Goal: Task Accomplishment & Management: Manage account settings

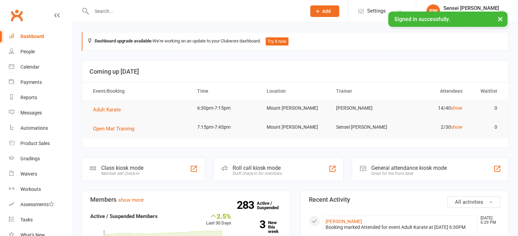
click at [104, 9] on input "text" at bounding box center [195, 11] width 212 height 10
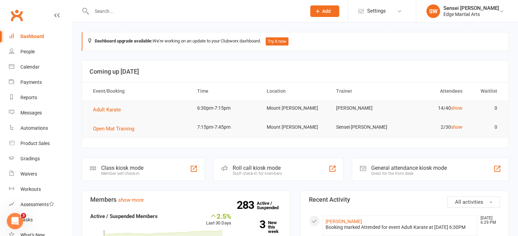
click at [141, 16] on div at bounding box center [191, 11] width 219 height 22
click at [124, 12] on input "text" at bounding box center [195, 11] width 212 height 10
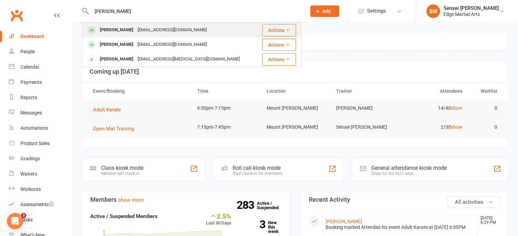
type input "[PERSON_NAME]"
click at [122, 26] on div "[PERSON_NAME]" at bounding box center [117, 30] width 38 height 10
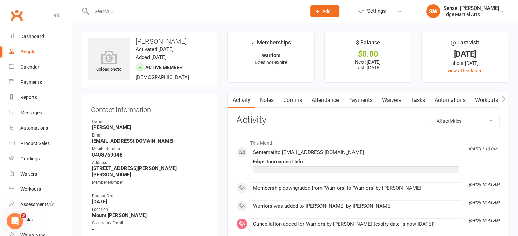
click at [360, 102] on link "Payments" at bounding box center [360, 101] width 34 height 16
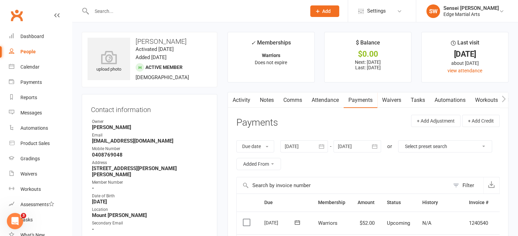
click at [240, 99] on link "Activity" at bounding box center [241, 101] width 27 height 16
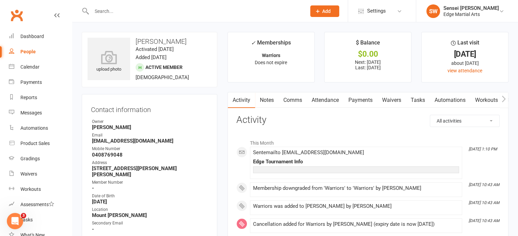
scroll to position [106, 0]
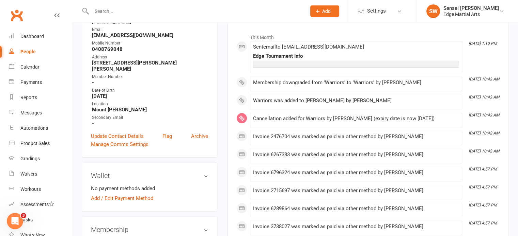
click at [275, 55] on div "Edge Tournament Info" at bounding box center [356, 56] width 206 height 6
click at [278, 63] on p at bounding box center [356, 64] width 202 height 2
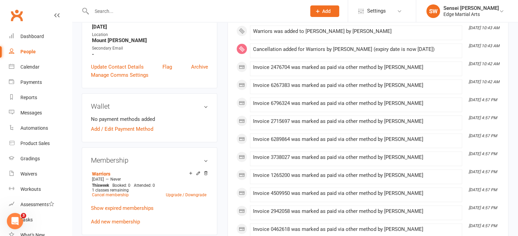
scroll to position [176, 0]
click at [125, 127] on link "Add / Edit Payment Method" at bounding box center [122, 129] width 62 height 8
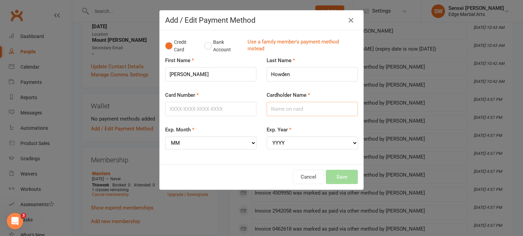
click at [282, 106] on input "Cardholder Name" at bounding box center [311, 109] width 91 height 14
type input "[PERSON_NAME]"
click at [211, 107] on input "Card Number" at bounding box center [210, 109] width 91 height 14
type input "[CREDIT_CARD_NUMBER]"
click at [201, 144] on select "MM 01 02 03 04 05 06 07 08 09 10 11 12" at bounding box center [210, 143] width 91 height 13
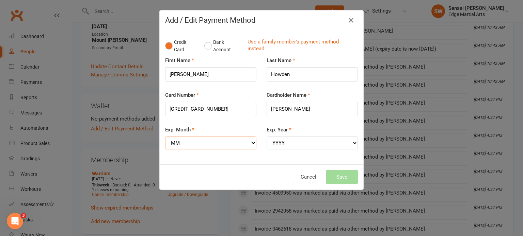
select select "10"
click at [165, 137] on select "MM 01 02 03 04 05 06 07 08 09 10 11 12" at bounding box center [210, 143] width 91 height 13
click at [308, 146] on select "YYYY 2025 2026 2027 2028 2029 2030 2031 2032 2033 2034" at bounding box center [311, 143] width 91 height 13
select select "2028"
click at [266, 137] on select "YYYY 2025 2026 2027 2028 2029 2030 2031 2032 2033 2034" at bounding box center [311, 143] width 91 height 13
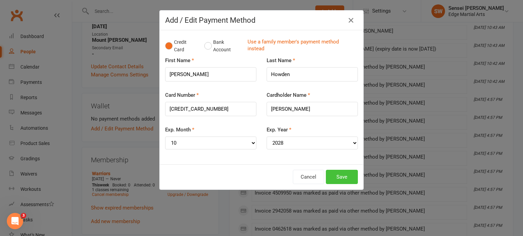
click at [339, 174] on button "Save" at bounding box center [342, 177] width 32 height 14
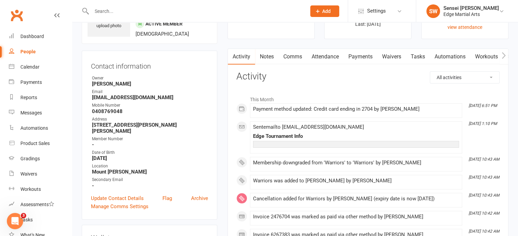
scroll to position [0, 0]
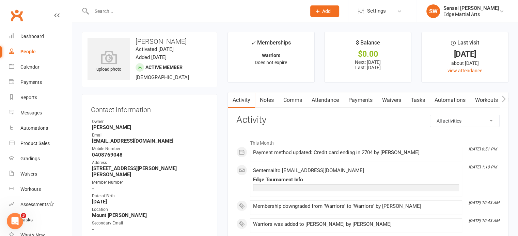
click at [111, 13] on input "text" at bounding box center [195, 11] width 212 height 10
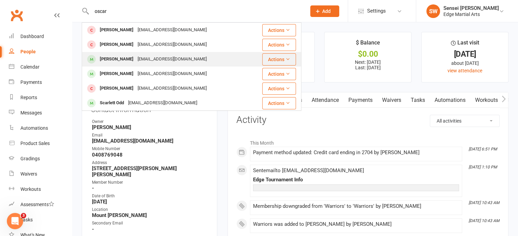
type input "oscar"
click at [114, 55] on div "[PERSON_NAME]" at bounding box center [117, 59] width 38 height 10
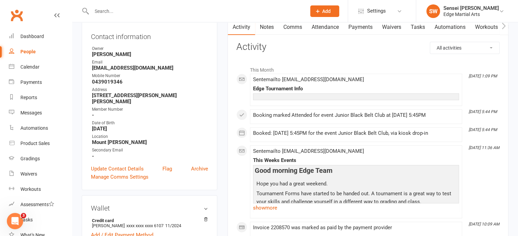
scroll to position [73, 0]
click at [279, 89] on div "Edge Tournament Info" at bounding box center [356, 89] width 206 height 6
click at [257, 98] on div at bounding box center [356, 97] width 206 height 7
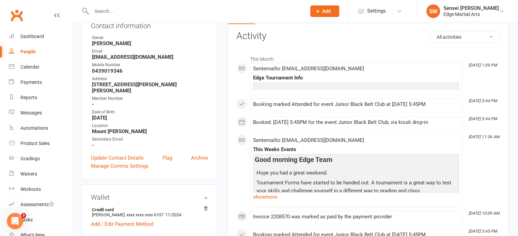
scroll to position [0, 0]
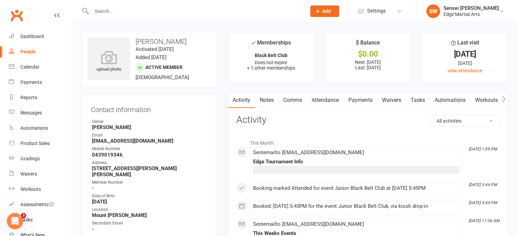
click at [132, 10] on input "text" at bounding box center [195, 11] width 212 height 10
